Goal: Communication & Community: Participate in discussion

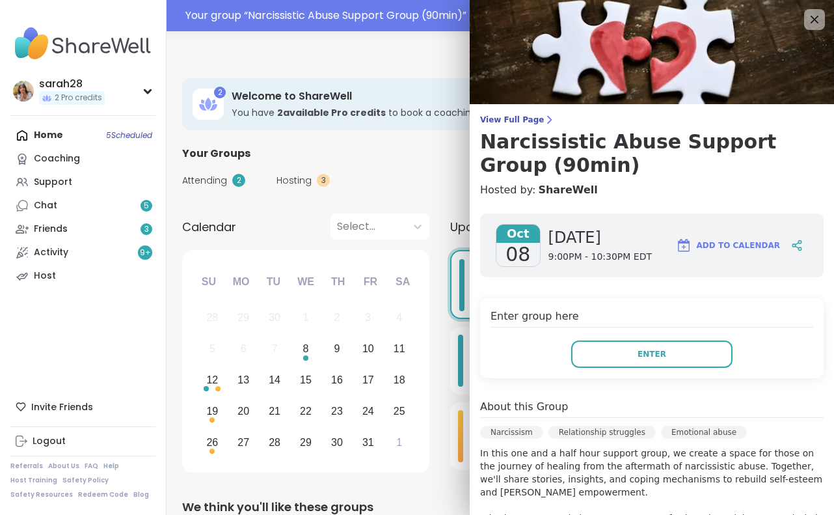
scroll to position [284, 0]
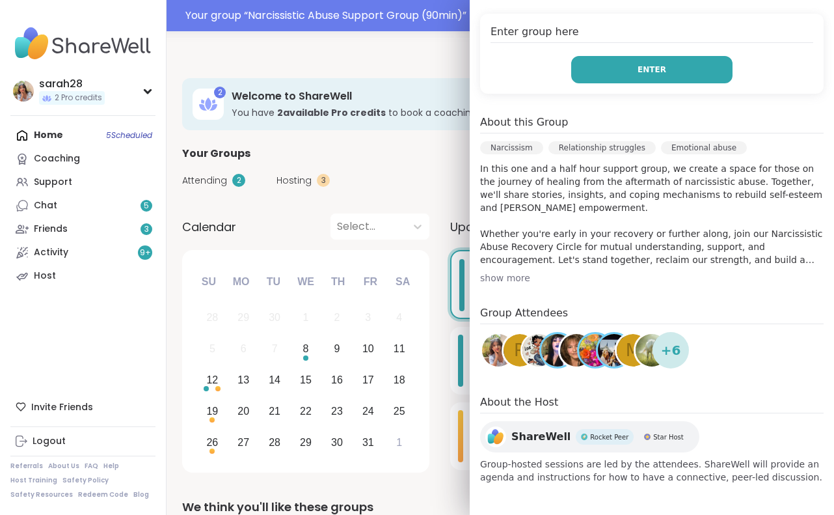
click at [711, 68] on button "Enter" at bounding box center [651, 69] width 161 height 27
click at [653, 70] on span "Enter" at bounding box center [652, 70] width 29 height 12
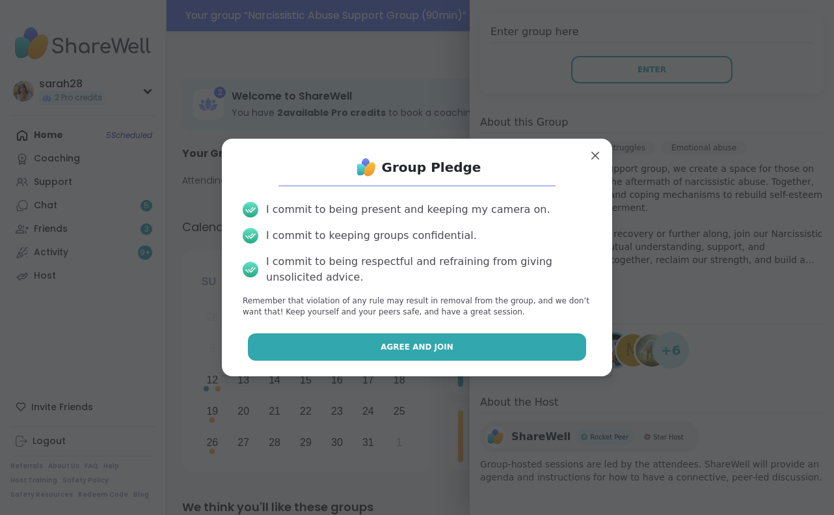
click at [465, 349] on button "Agree and Join" at bounding box center [417, 346] width 339 height 27
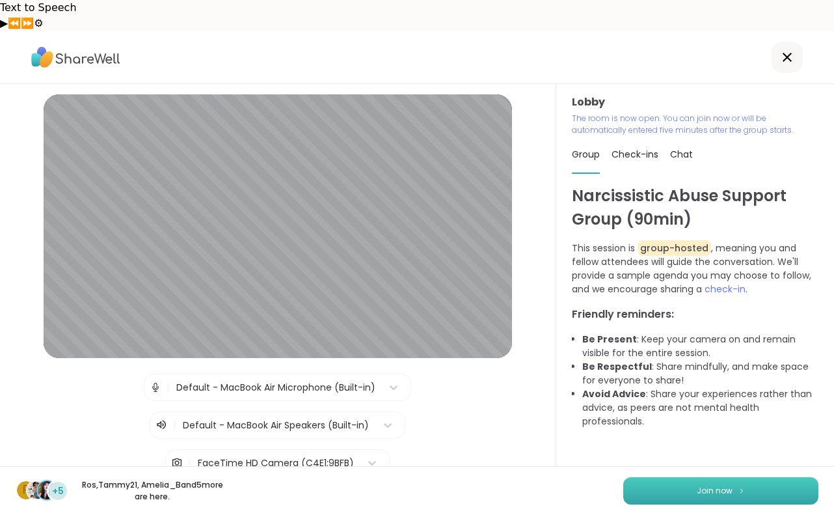
click at [704, 477] on button "Join now" at bounding box center [721, 490] width 195 height 27
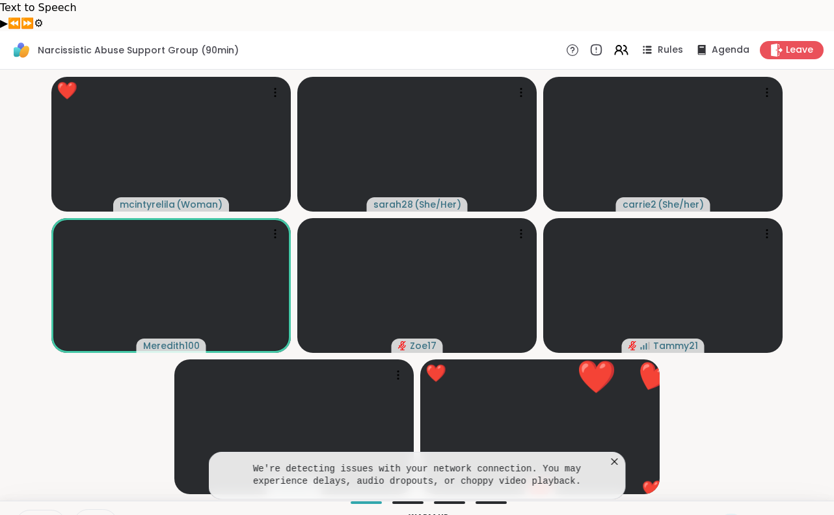
click at [30, 510] on button at bounding box center [27, 523] width 27 height 27
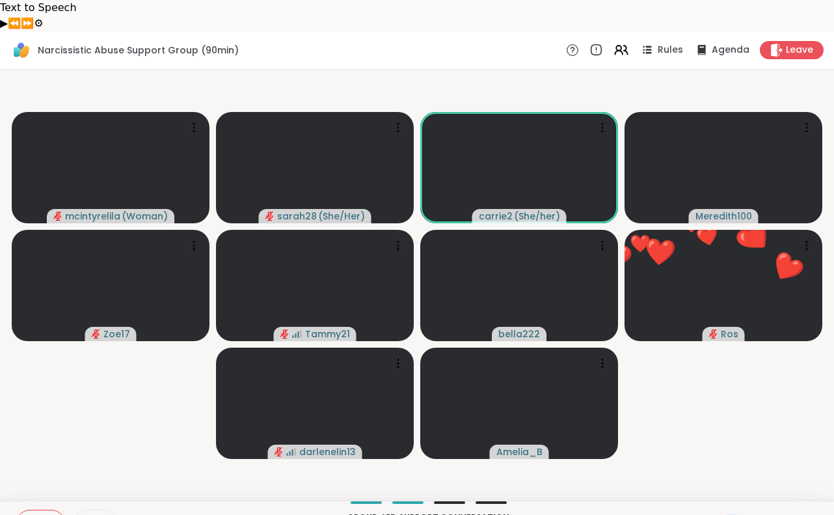
click at [758, 514] on icon at bounding box center [759, 523] width 16 height 16
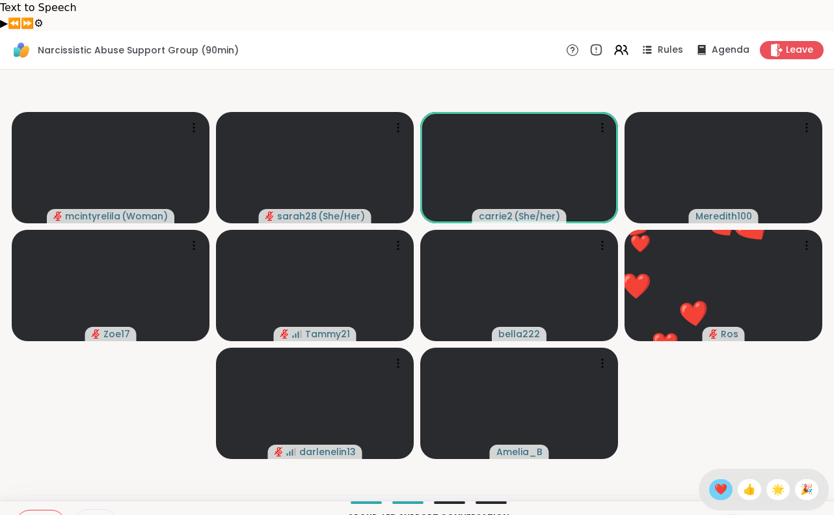
click at [728, 482] on span "❤️" at bounding box center [721, 490] width 13 height 16
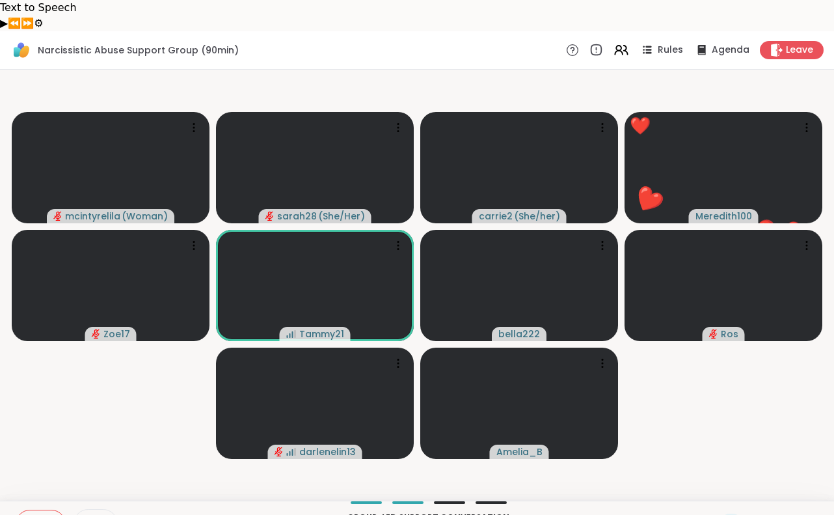
click at [764, 514] on icon at bounding box center [759, 523] width 16 height 16
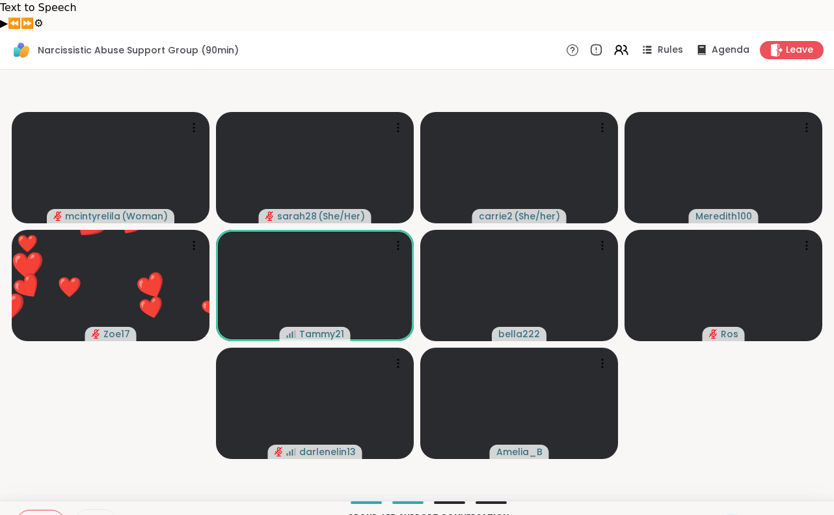
click at [723, 398] on video-player-container "mcintyrelila ( Woman ) sarah28 ( She/Her ) carrie2 ( She/her ) Meredith100 ❤️ ❤…" at bounding box center [417, 285] width 819 height 420
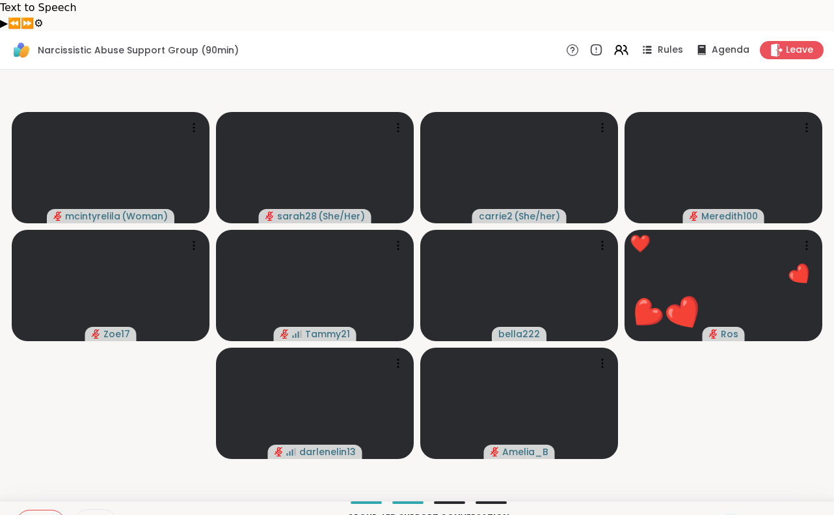
click at [33, 510] on button at bounding box center [28, 523] width 25 height 27
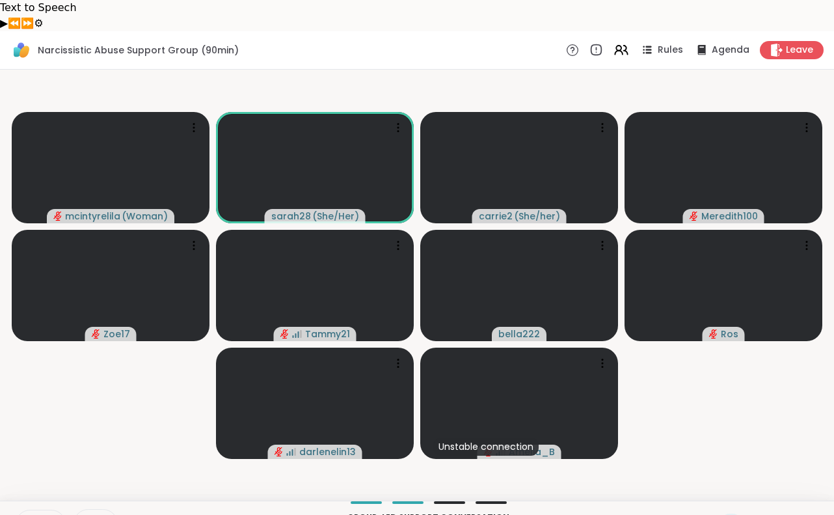
click at [31, 510] on button at bounding box center [28, 523] width 25 height 27
